Goal: Task Accomplishment & Management: Manage account settings

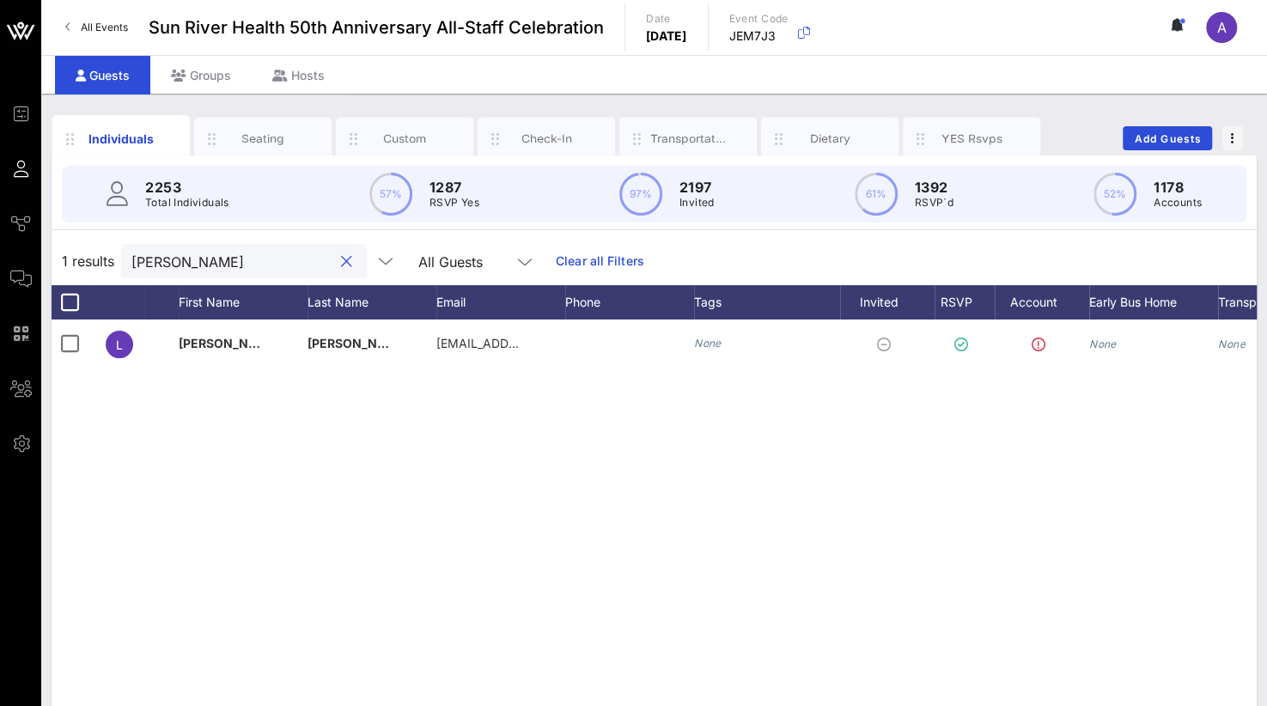
scroll to position [0, 133]
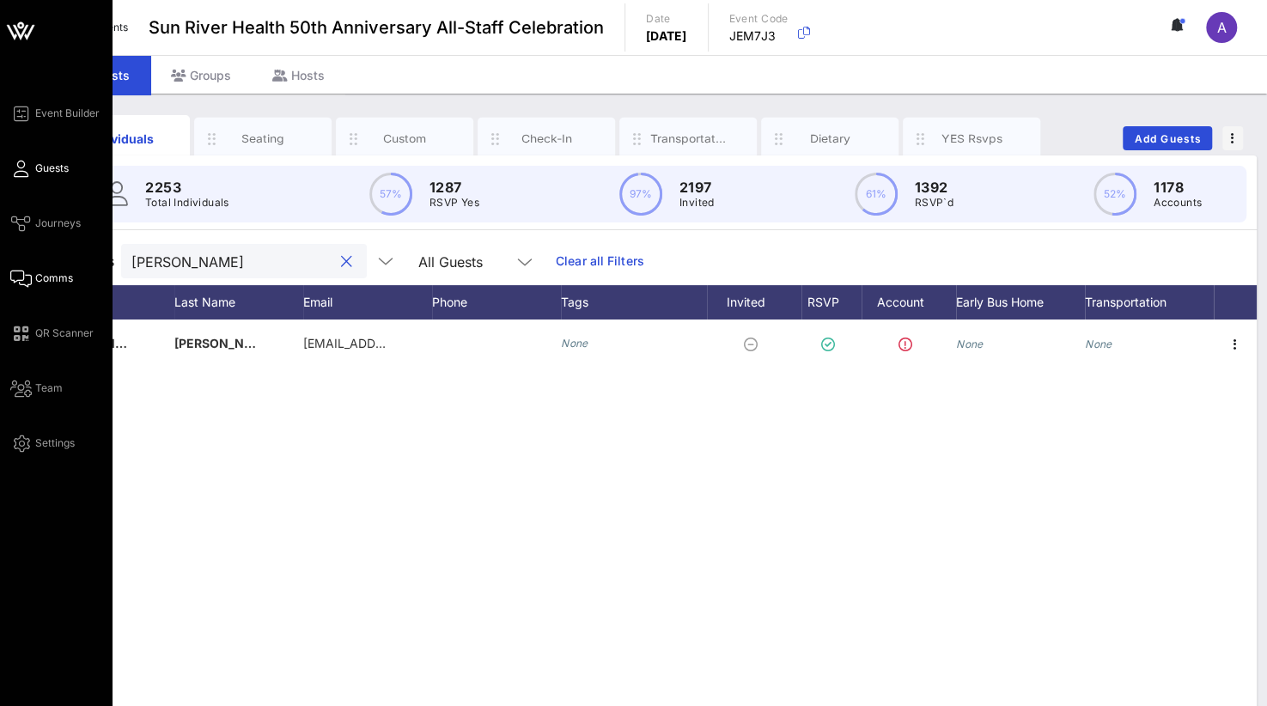
drag, startPoint x: 192, startPoint y: 276, endPoint x: 39, endPoint y: 270, distance: 153.8
click at [39, 270] on div "Event Builder Guests Journeys Comms QR Scanner Team Settings Sun River Health 5…" at bounding box center [633, 426] width 1267 height 852
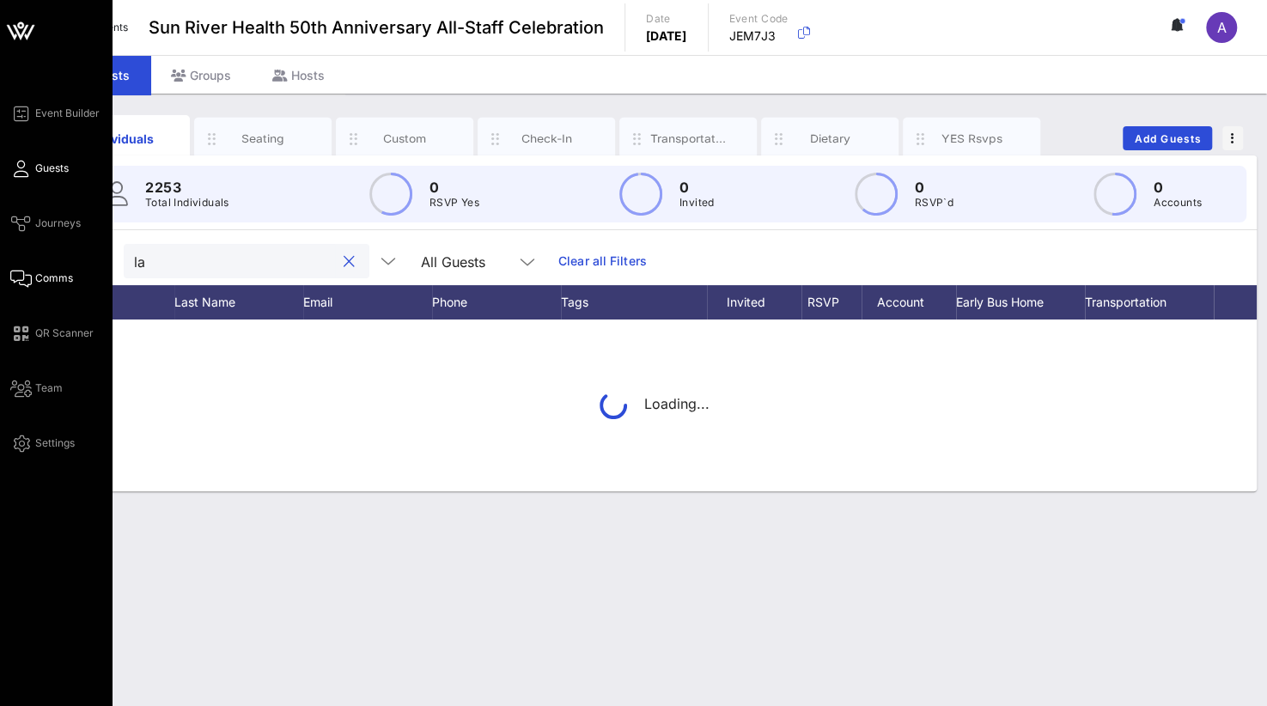
type input "l"
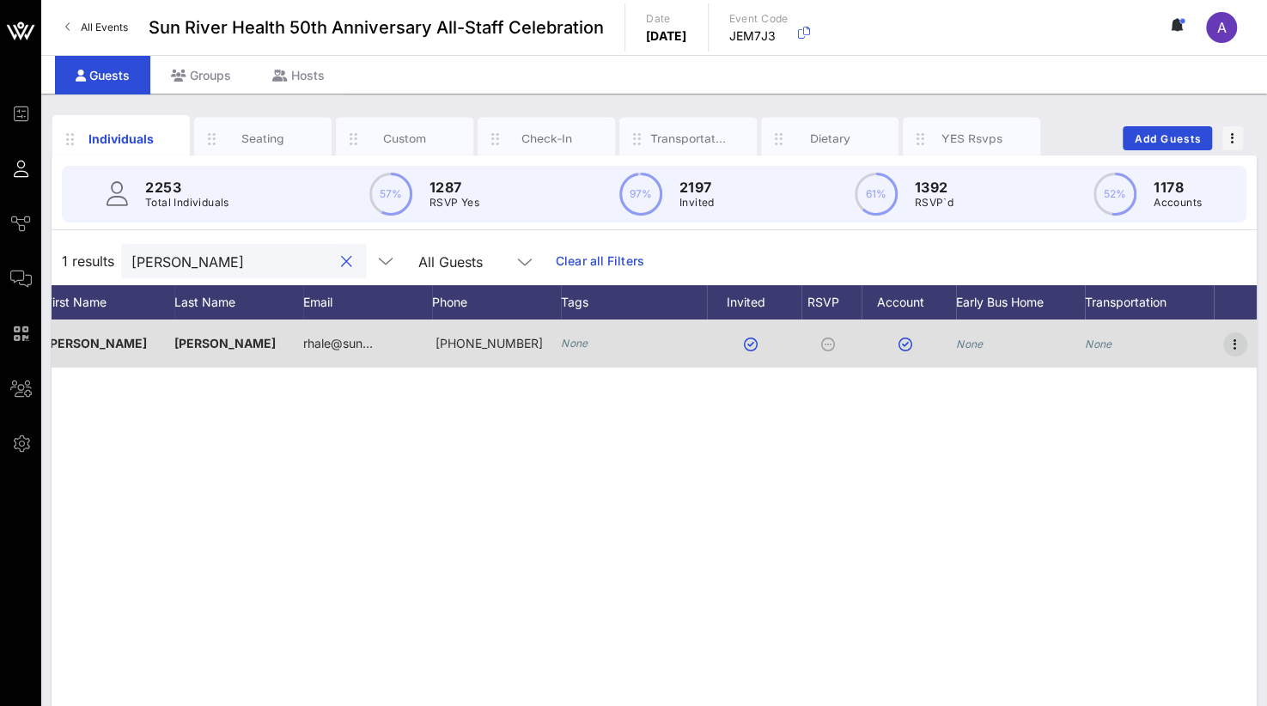
type input "[PERSON_NAME]"
click at [1228, 342] on icon "button" at bounding box center [1235, 344] width 21 height 21
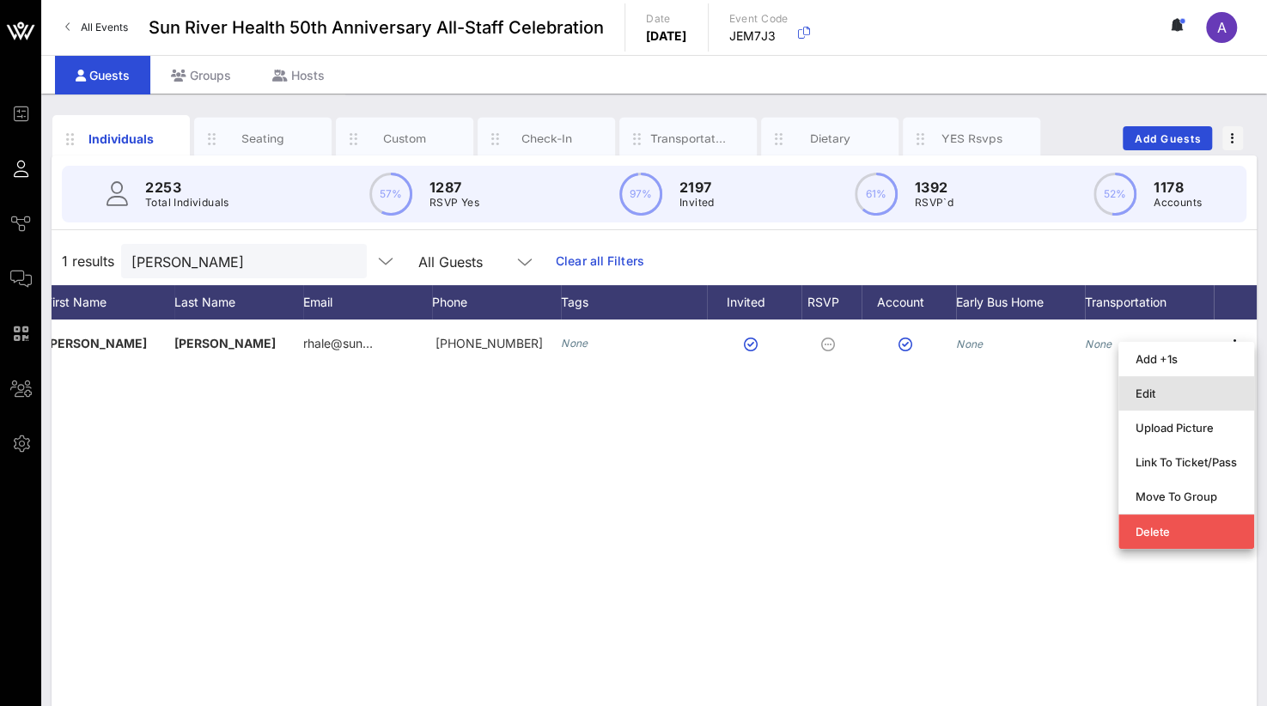
click at [1175, 393] on div "Edit" at bounding box center [1185, 393] width 101 height 14
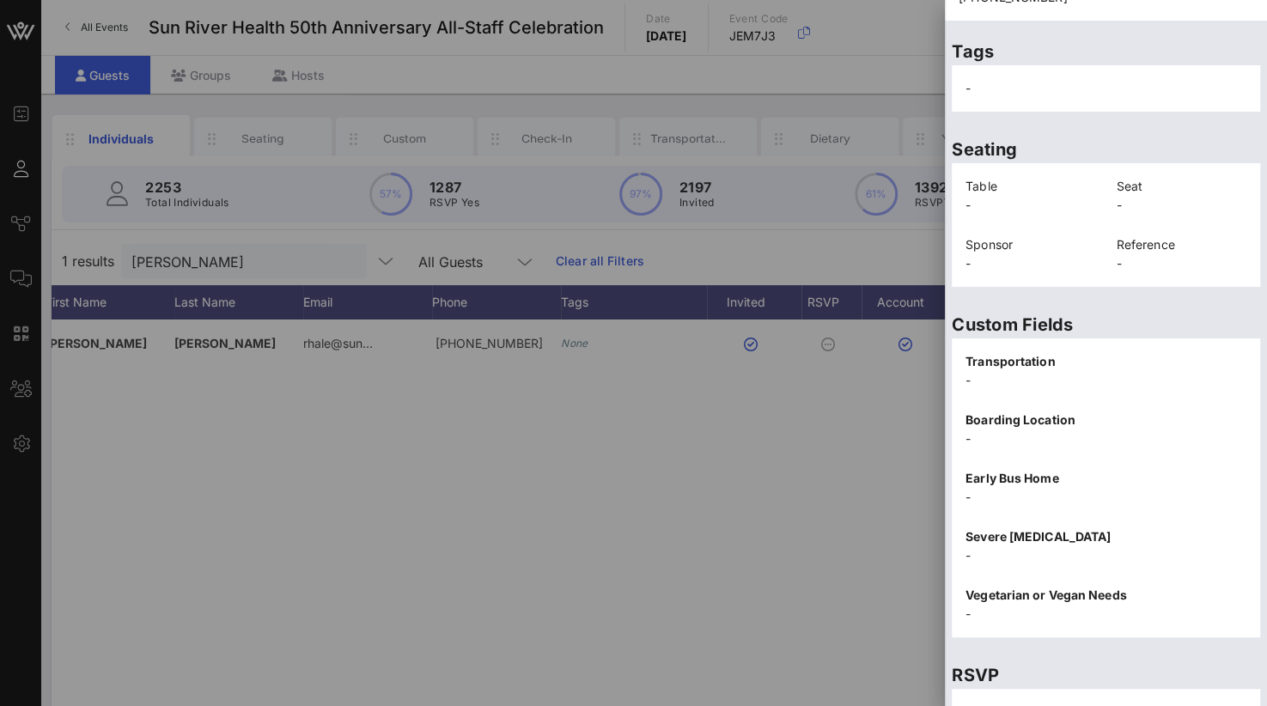
scroll to position [376, 0]
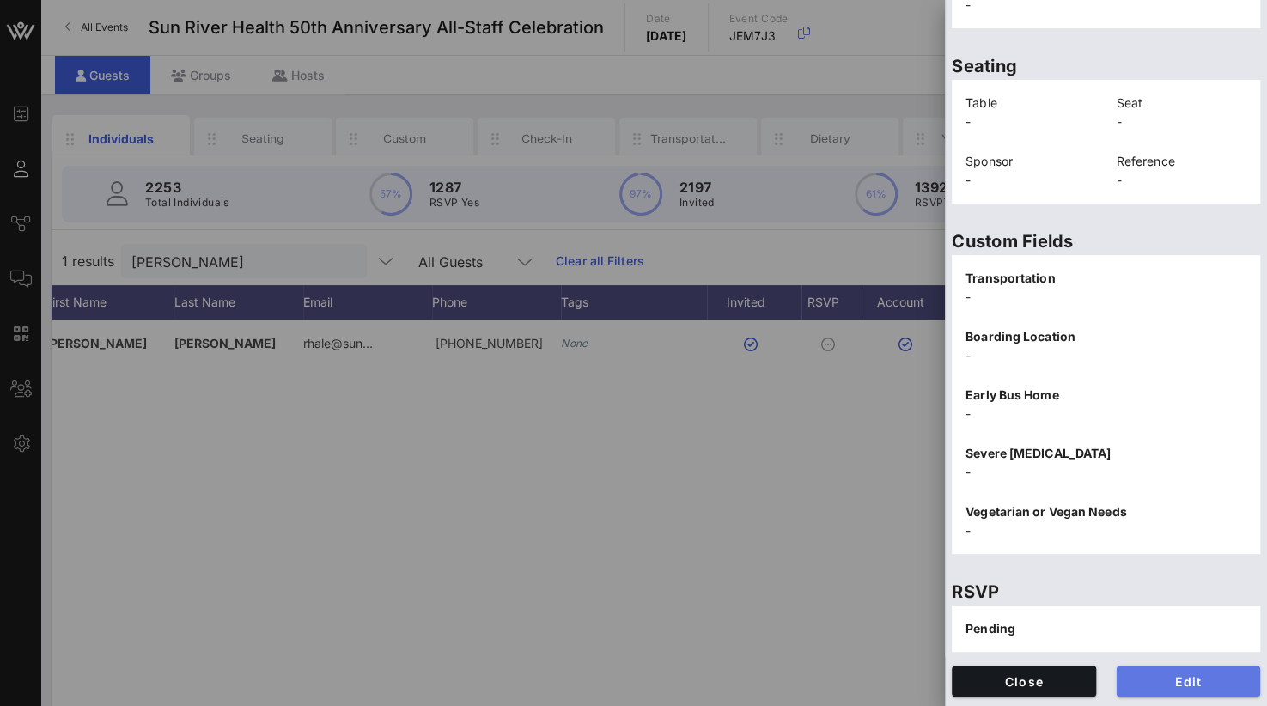
click at [1149, 684] on span "Edit" at bounding box center [1188, 681] width 117 height 15
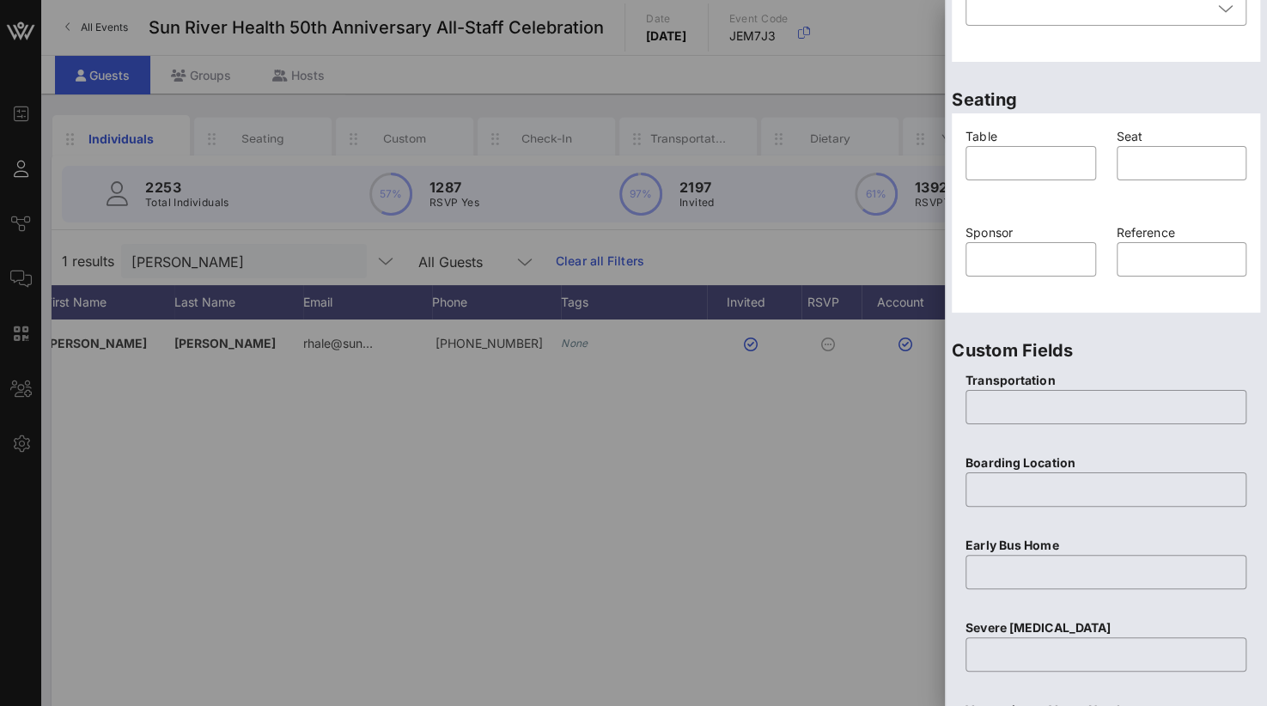
scroll to position [204, 0]
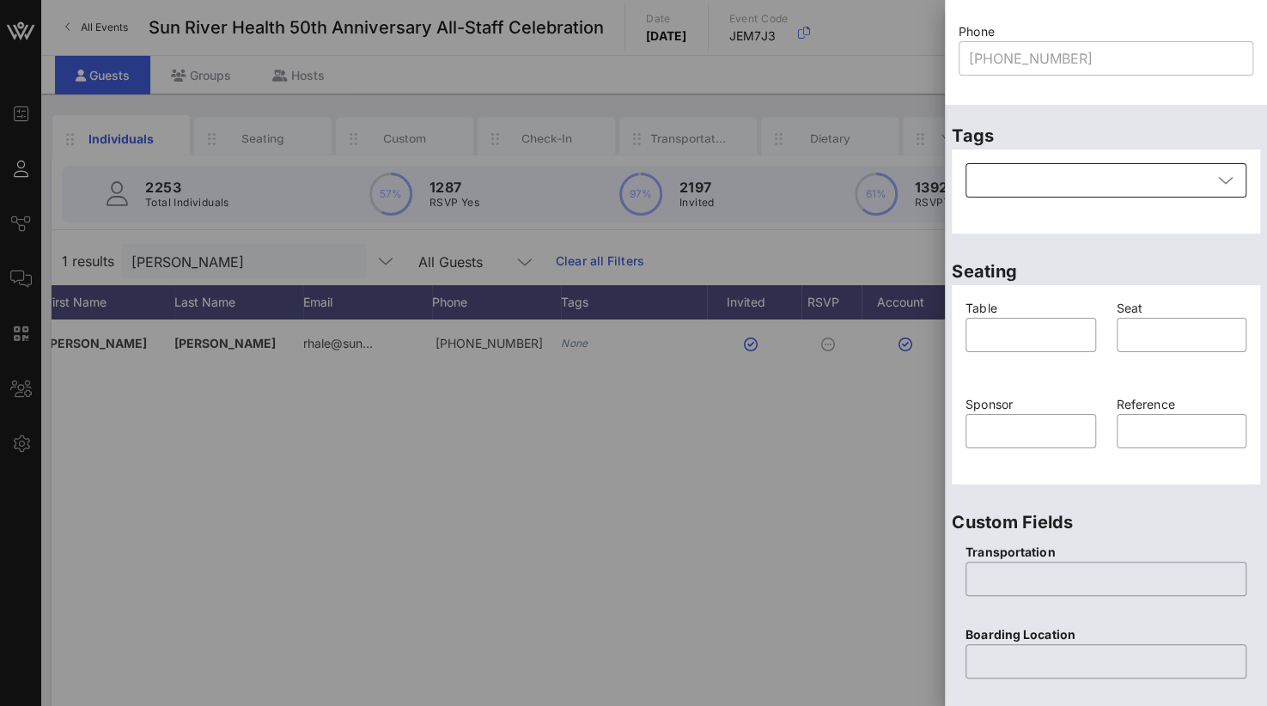
click at [1025, 176] on div at bounding box center [1094, 180] width 236 height 34
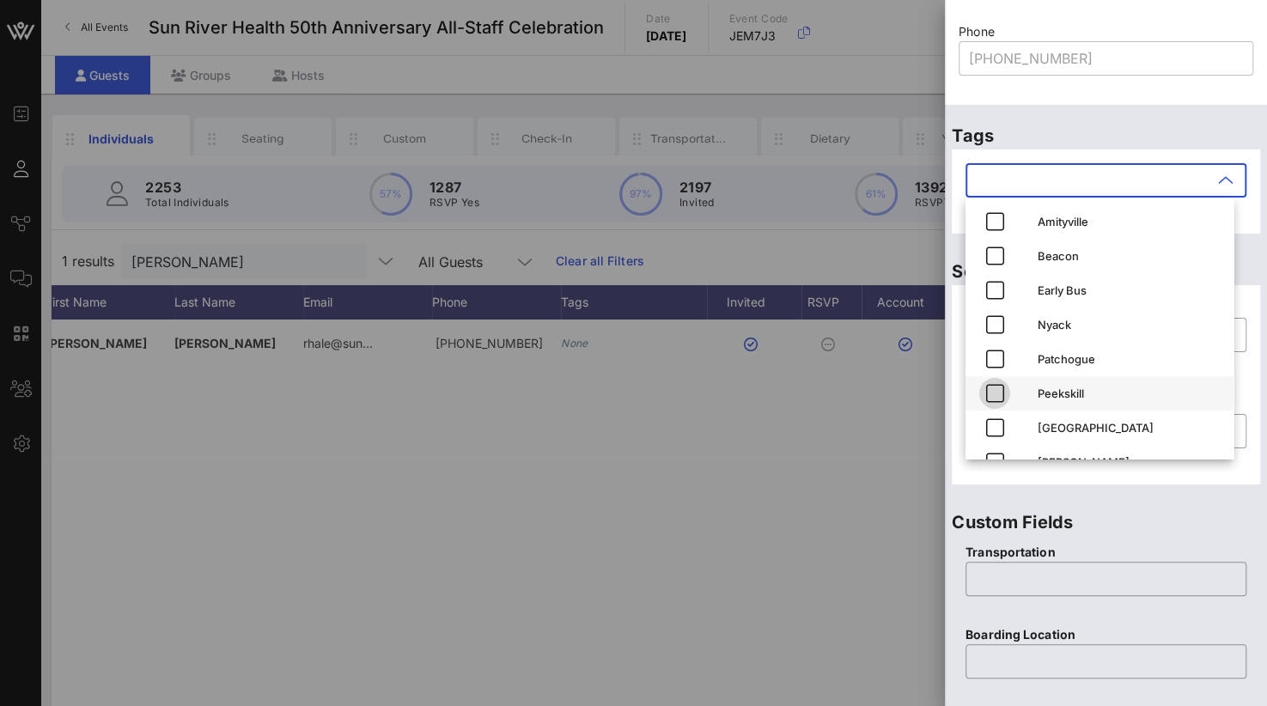
click at [995, 403] on icon "button" at bounding box center [994, 393] width 21 height 21
click at [1122, 519] on p "Custom Fields" at bounding box center [1106, 521] width 308 height 27
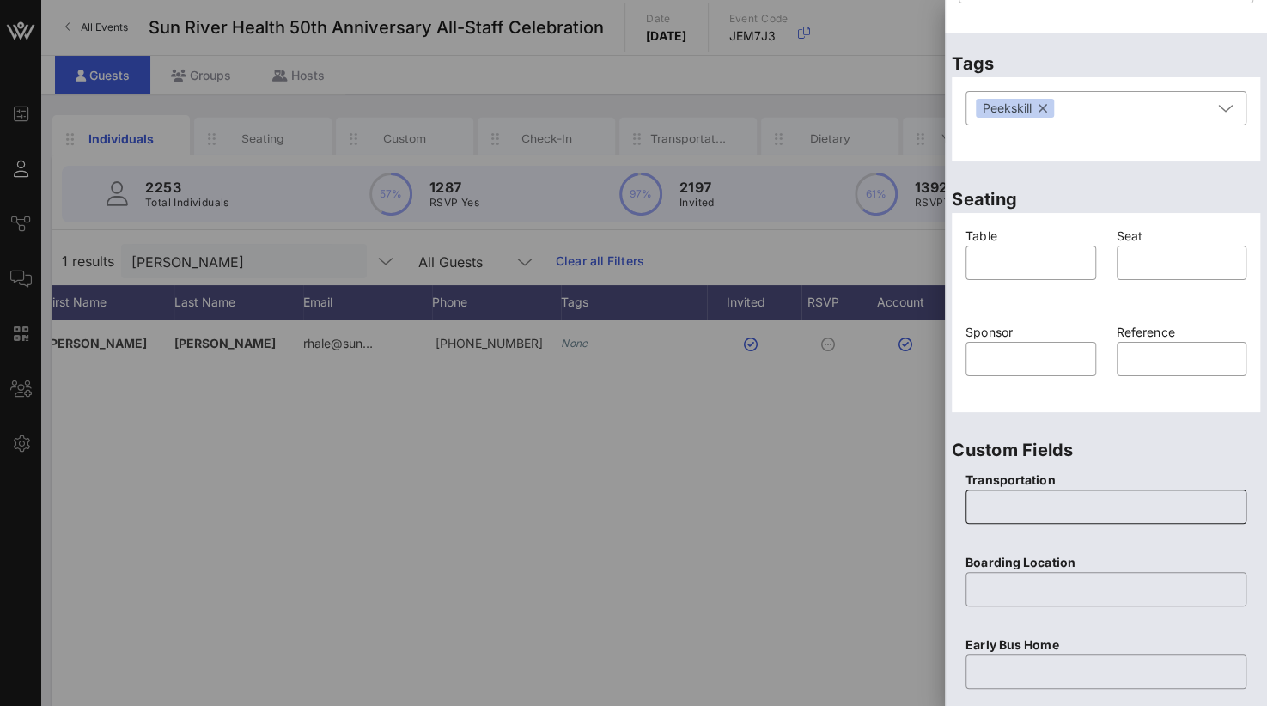
scroll to position [290, 0]
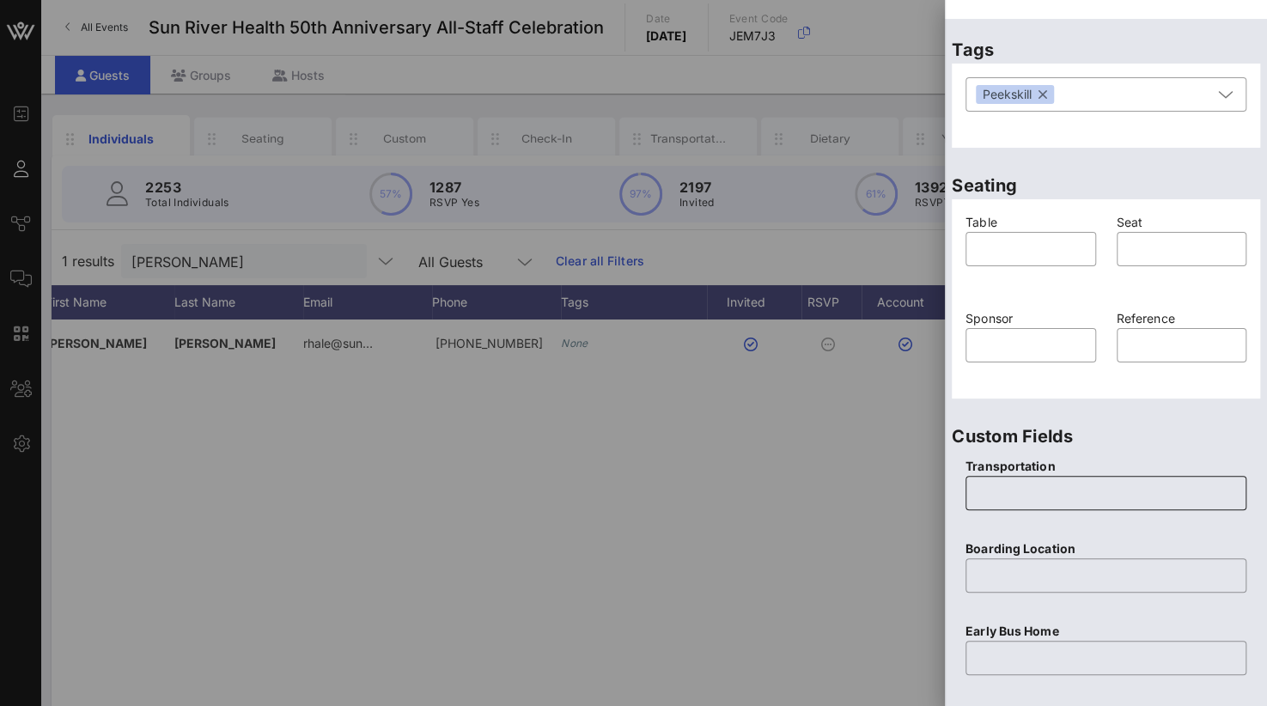
click at [1024, 482] on input "text" at bounding box center [1106, 492] width 260 height 27
type input "Yes"
type input "Peekskill"
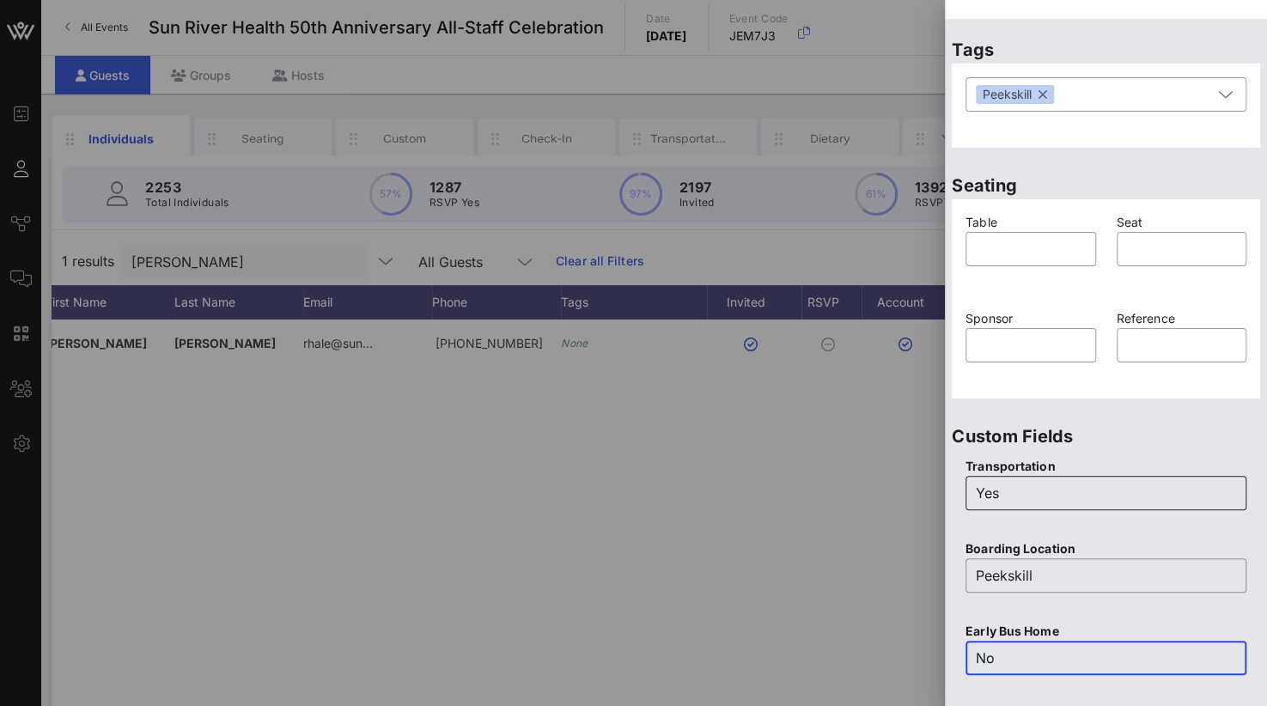
type input "No"
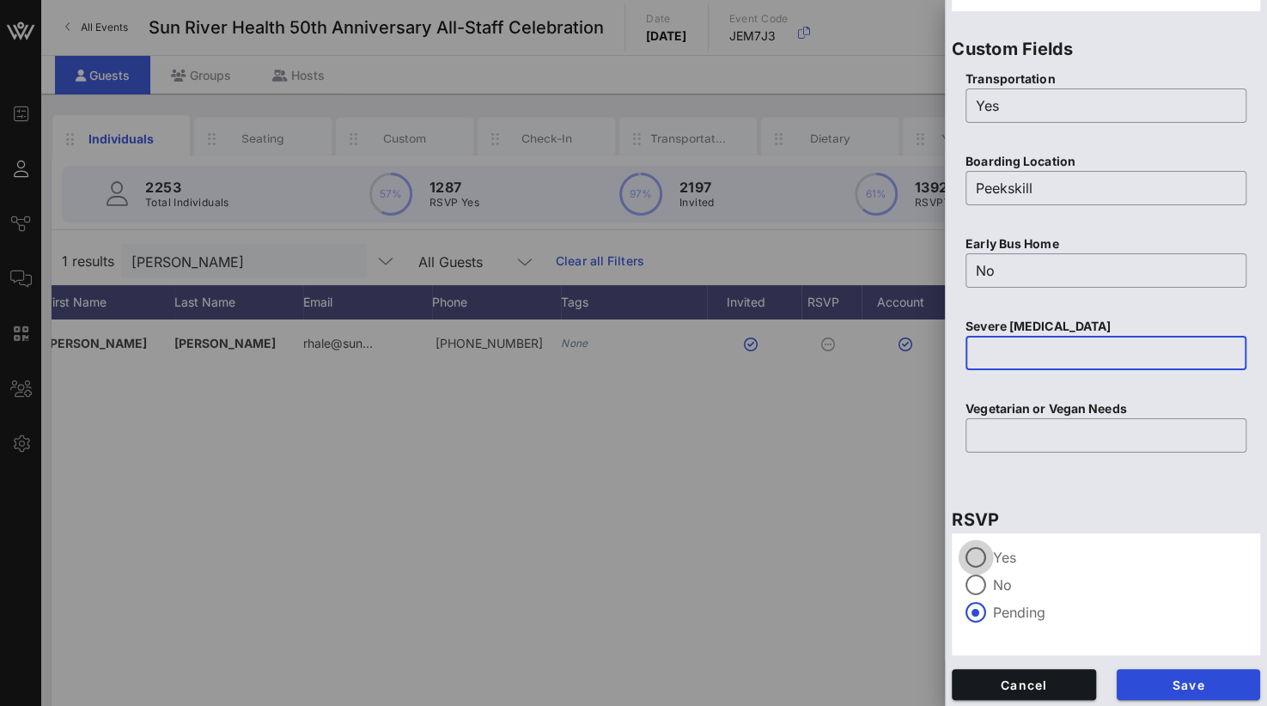
click at [979, 556] on div at bounding box center [975, 557] width 29 height 29
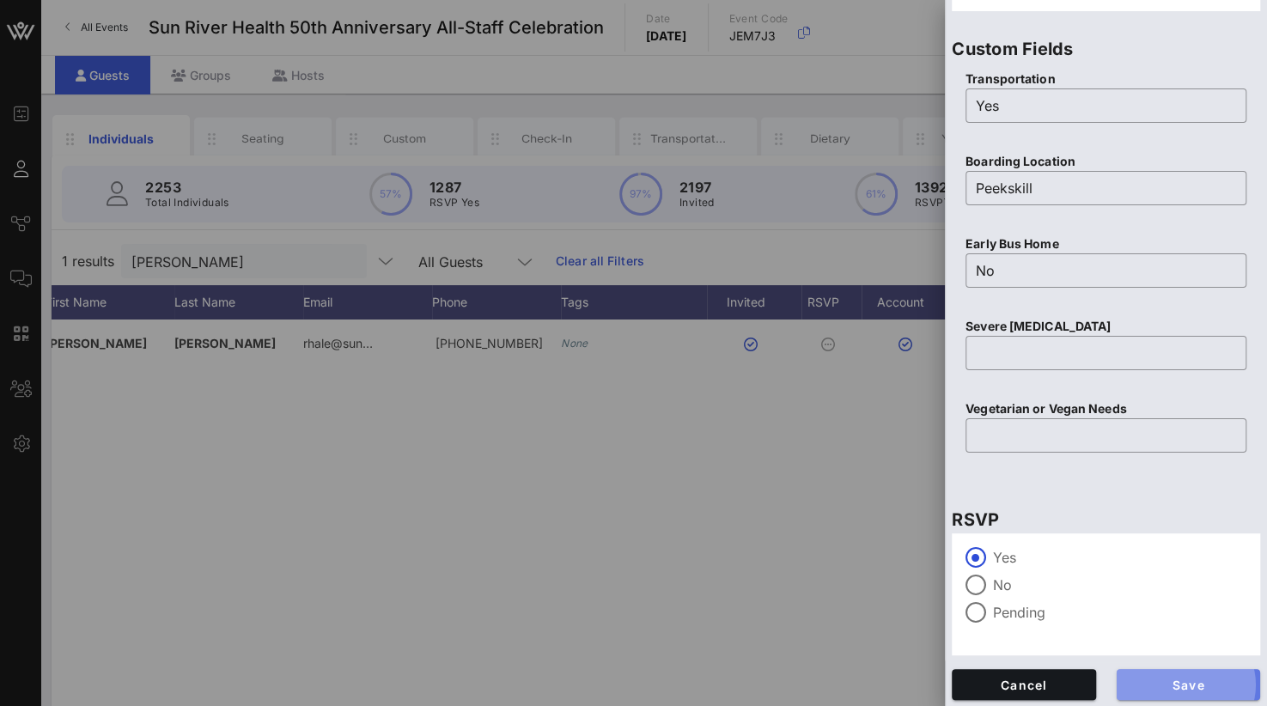
click at [1170, 686] on span "Save" at bounding box center [1188, 685] width 117 height 15
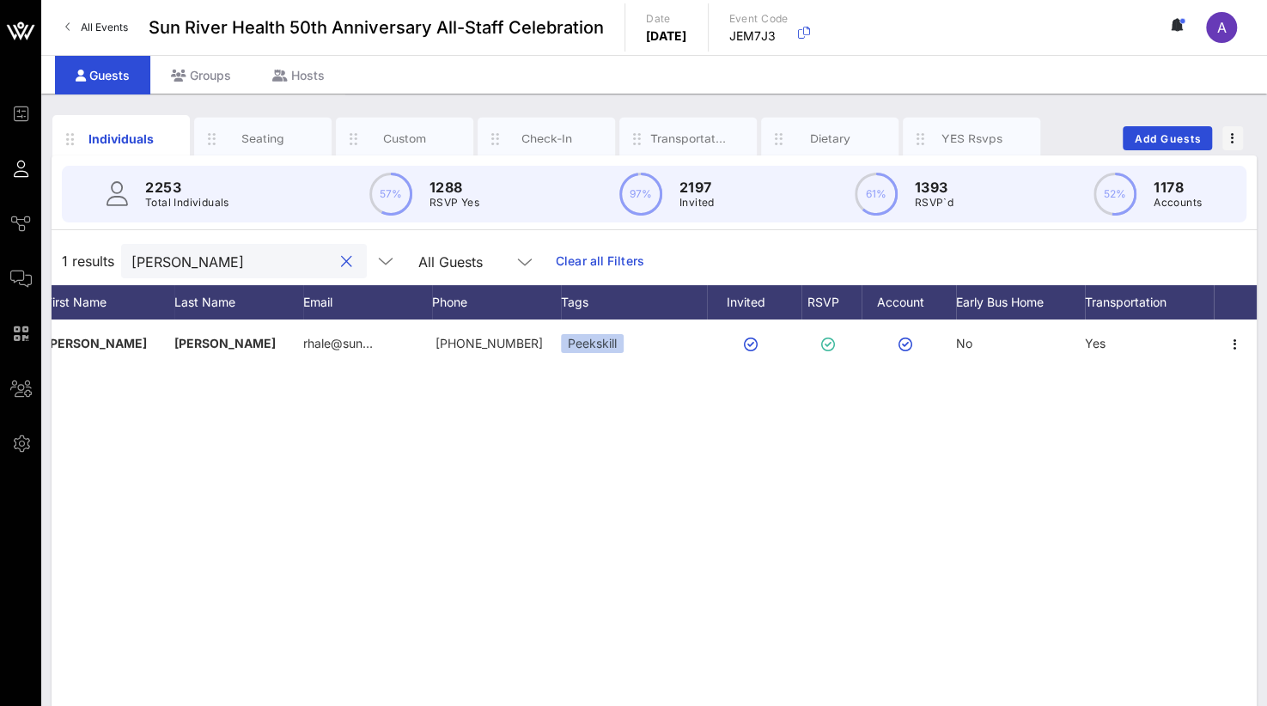
drag, startPoint x: 203, startPoint y: 260, endPoint x: 69, endPoint y: 254, distance: 134.1
click at [69, 254] on div "1 results [PERSON_NAME] All Guests Clear all Filters" at bounding box center [654, 261] width 1205 height 48
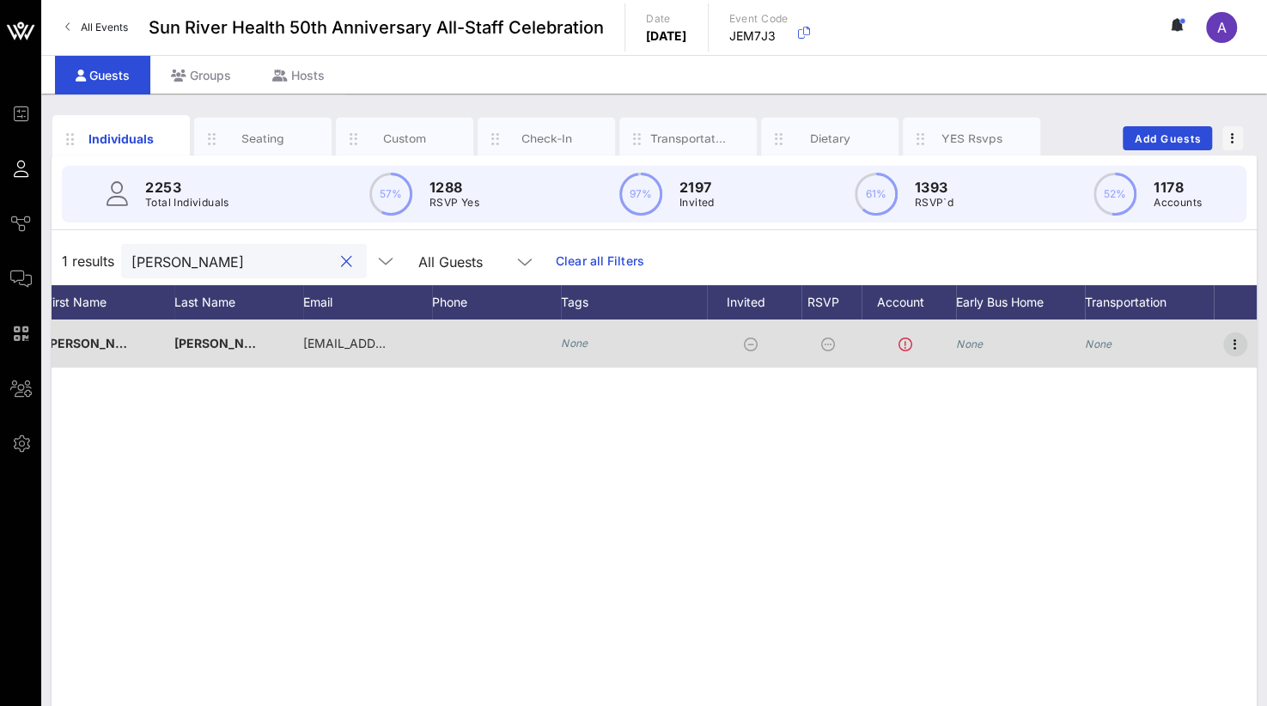
type input "[PERSON_NAME]"
click at [1238, 346] on icon "button" at bounding box center [1235, 344] width 21 height 21
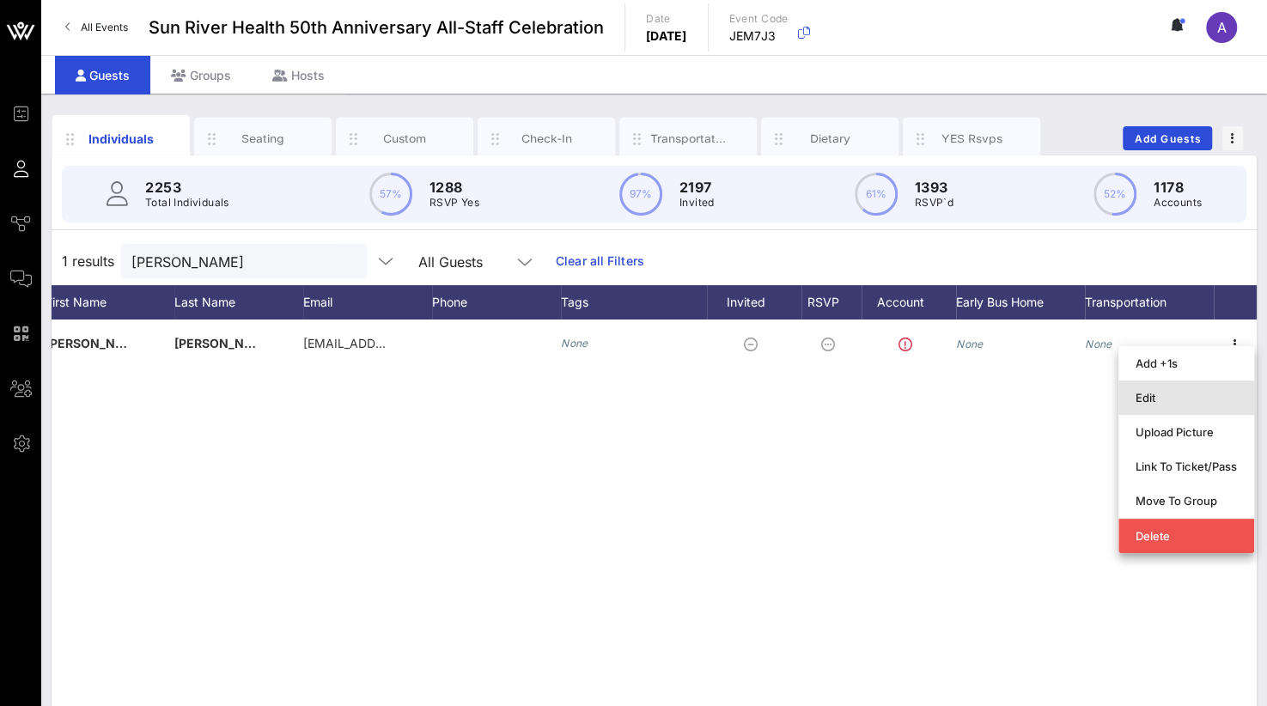
click at [1152, 406] on div "Edit" at bounding box center [1185, 397] width 101 height 27
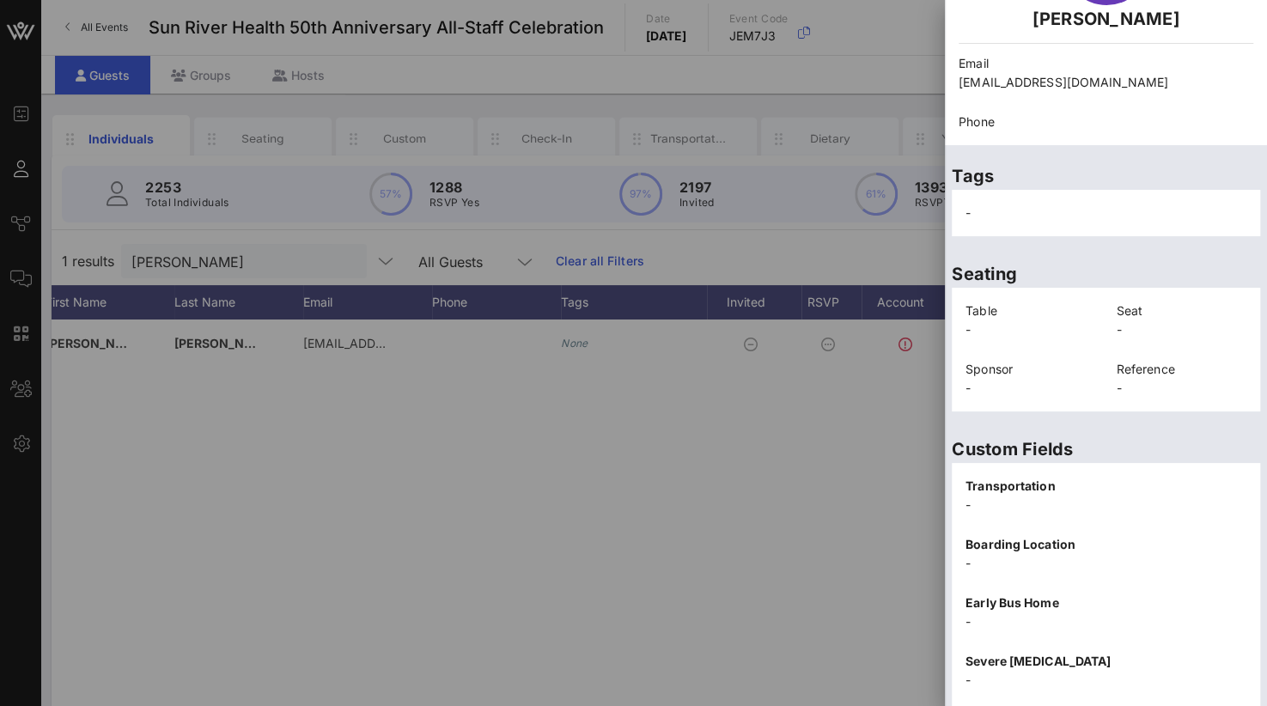
scroll to position [357, 0]
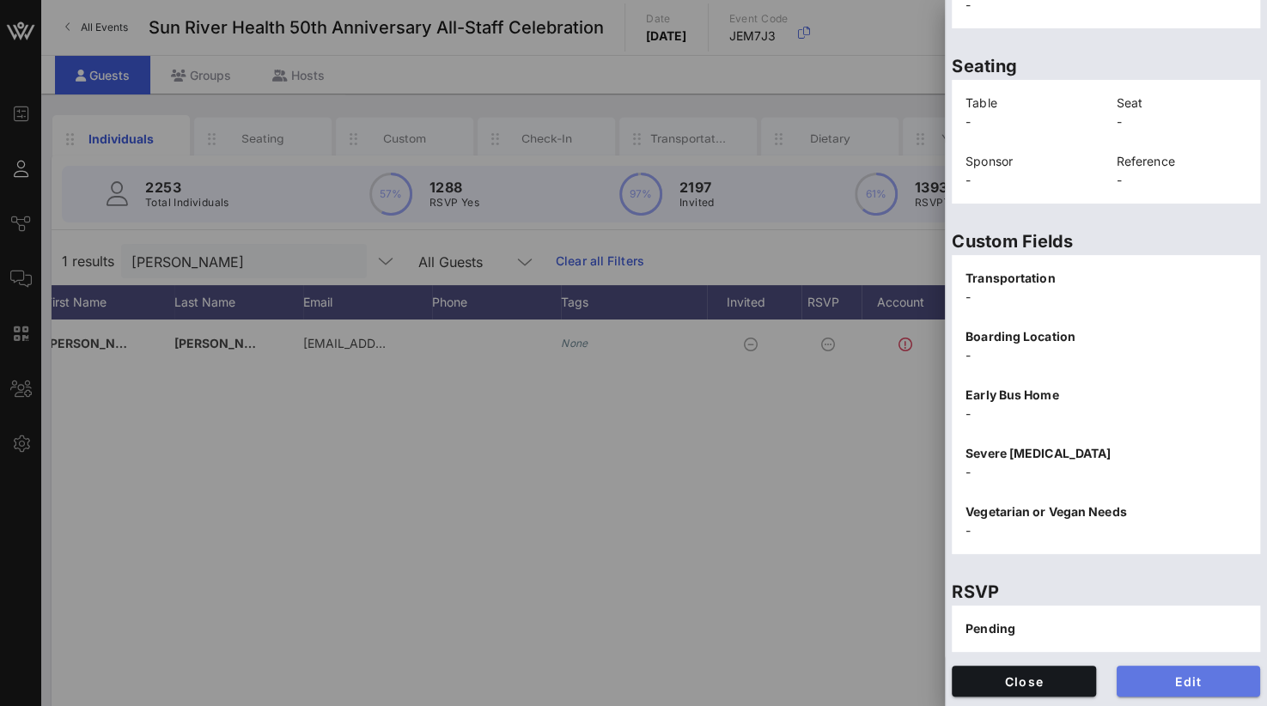
click at [1166, 676] on span "Edit" at bounding box center [1188, 681] width 117 height 15
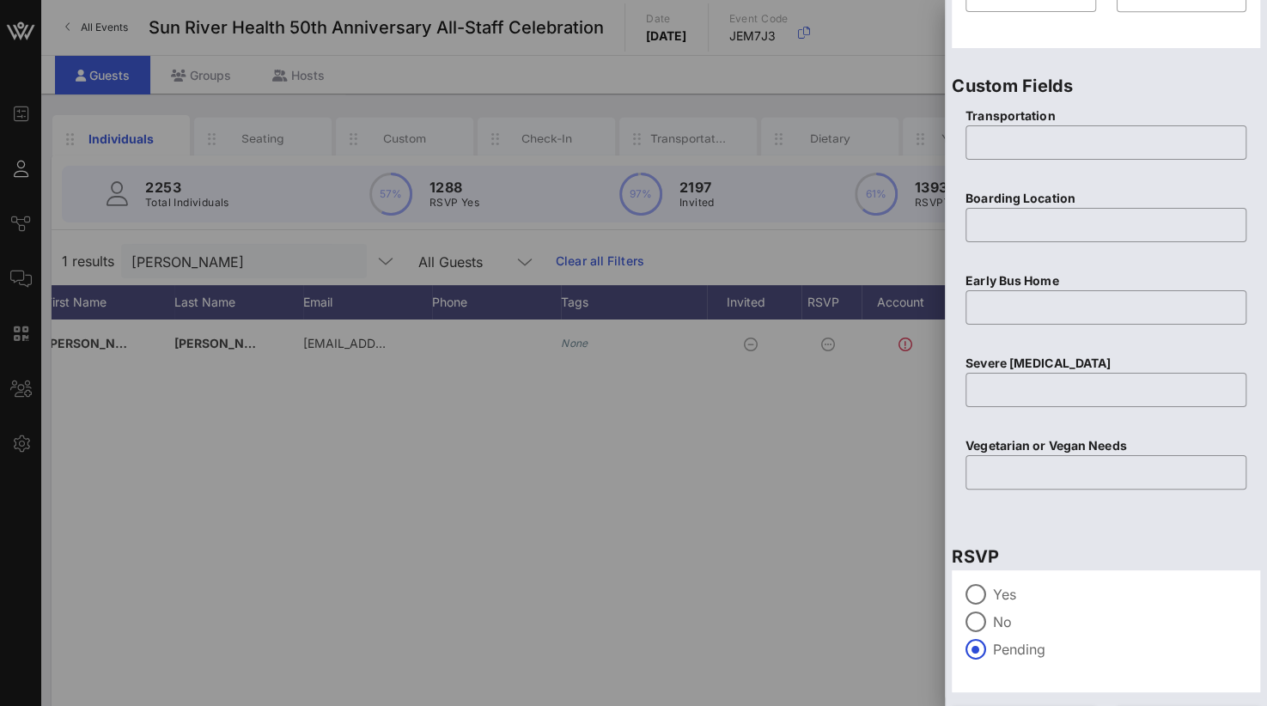
scroll to position [682, 0]
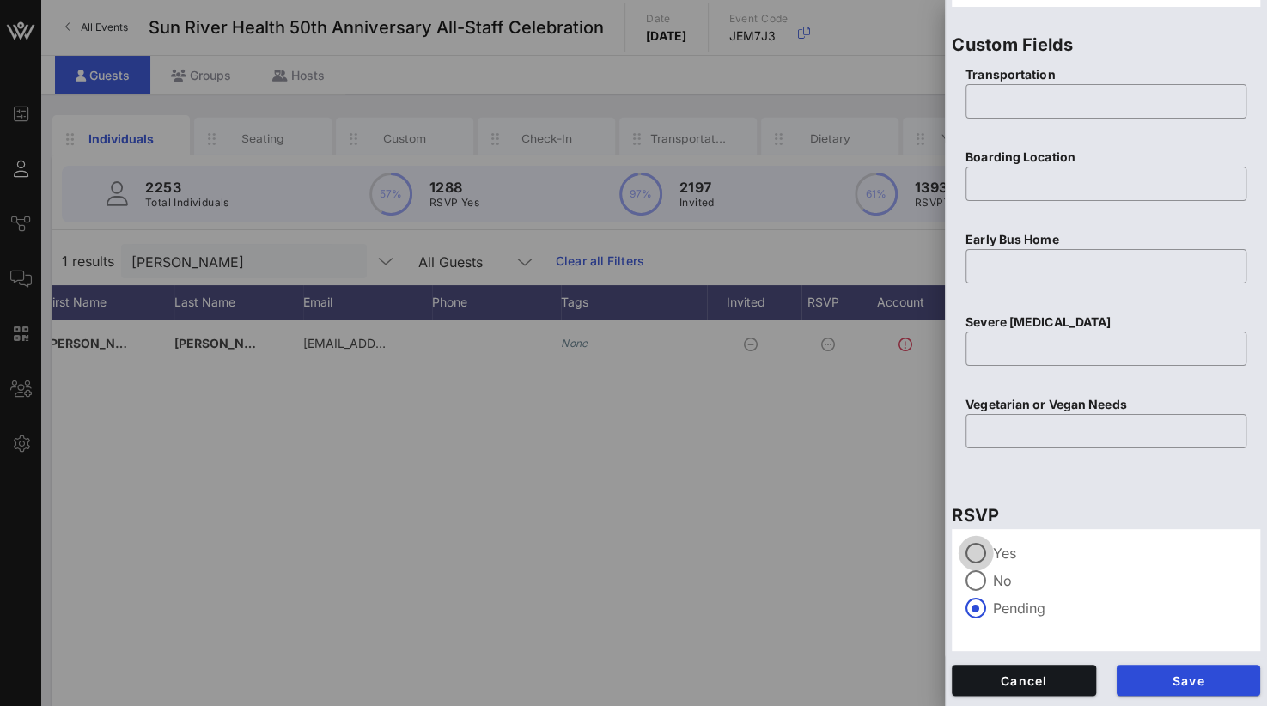
click at [979, 547] on div at bounding box center [975, 552] width 29 height 29
click at [1153, 678] on span "Save" at bounding box center [1188, 680] width 117 height 15
